Goal: Information Seeking & Learning: Learn about a topic

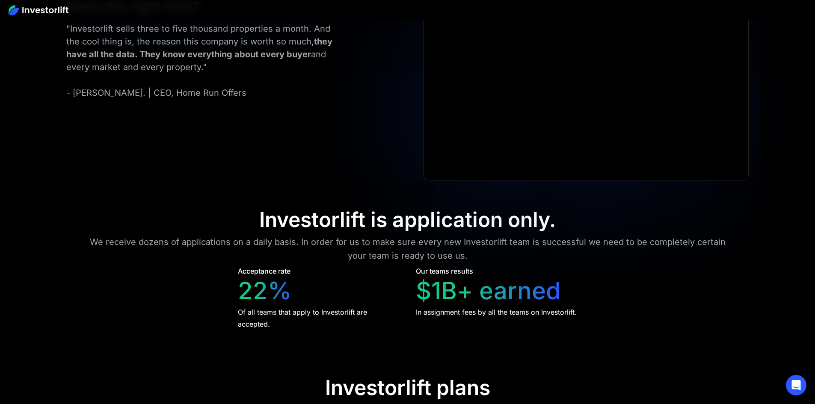
scroll to position [3507, 0]
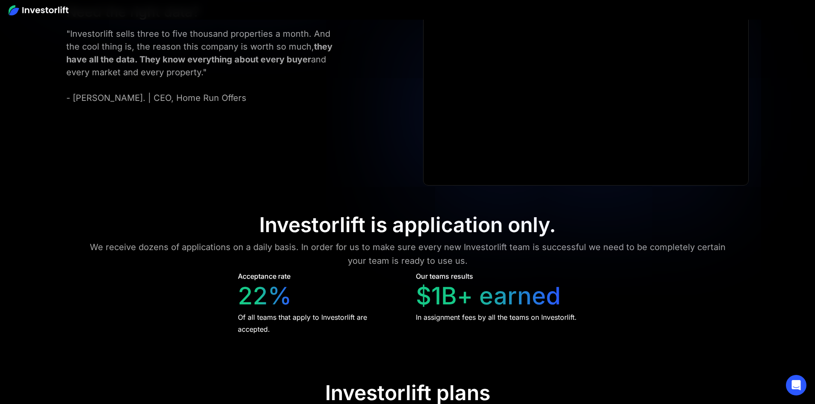
drag, startPoint x: 109, startPoint y: 219, endPoint x: 181, endPoint y: 222, distance: 71.9
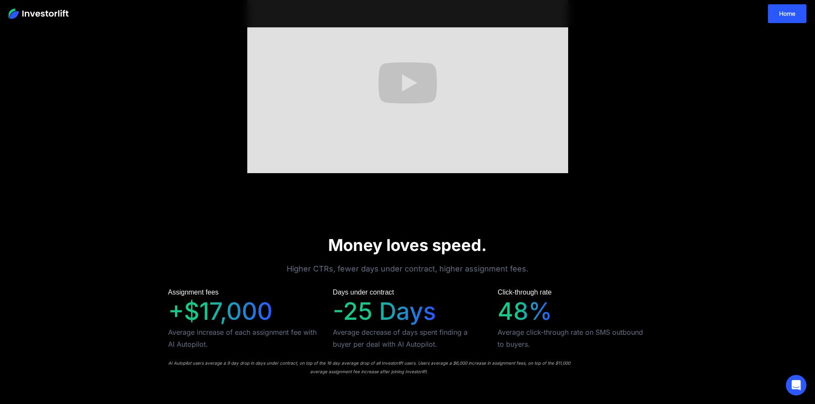
scroll to position [342, 0]
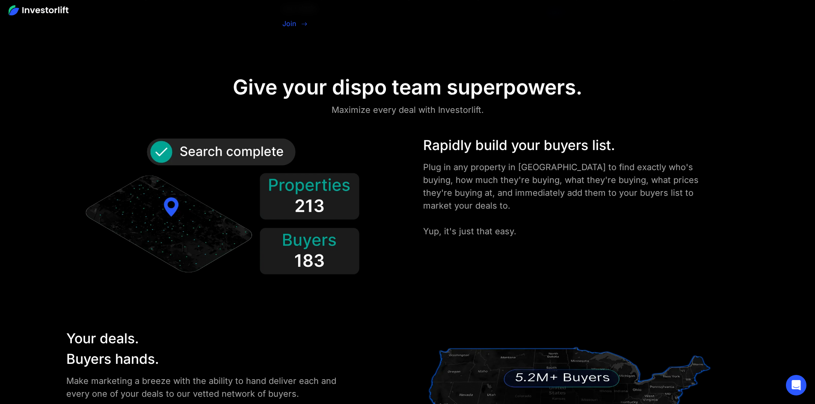
scroll to position [1069, 0]
